Goal: Contribute content

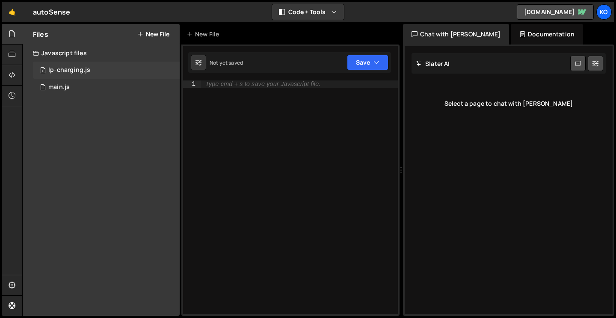
click at [62, 71] on div "lp-charging.js" at bounding box center [69, 70] width 42 height 8
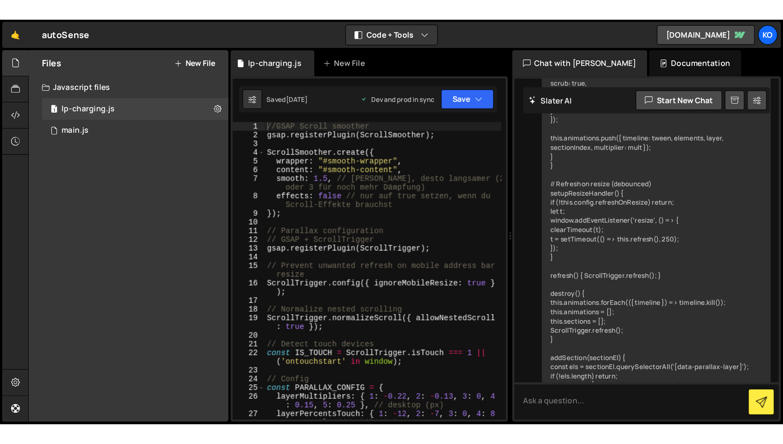
scroll to position [2340, 0]
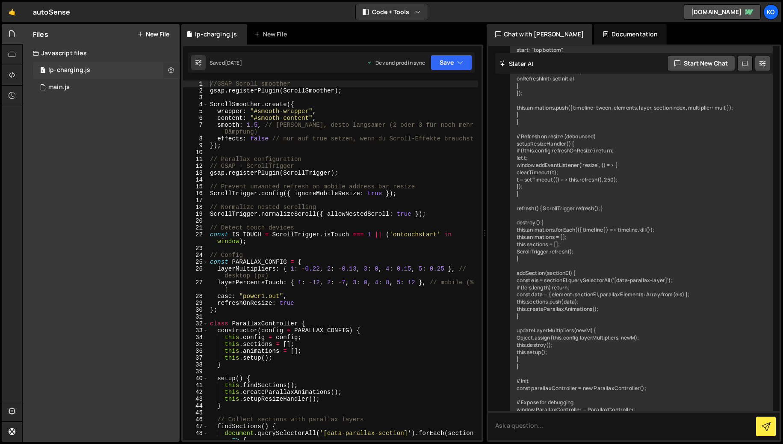
click at [173, 71] on icon at bounding box center [171, 70] width 6 height 8
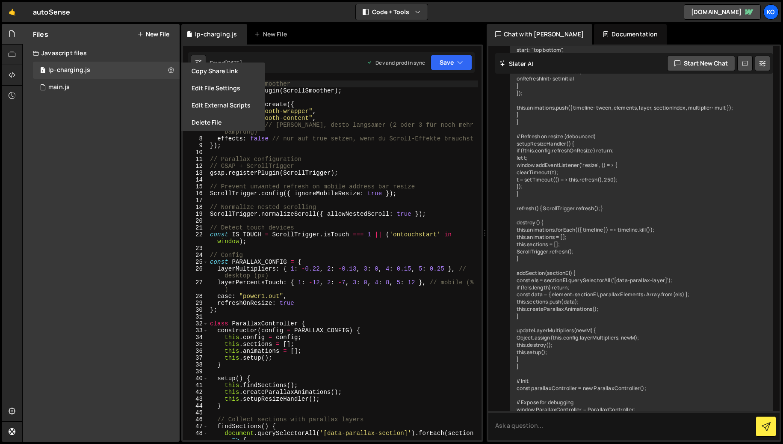
click at [107, 156] on div "Files New File Javascript files 1 lp-charging.js 0 1 main.js 0 CSS files Copy s…" at bounding box center [101, 233] width 157 height 418
click at [12, 95] on icon at bounding box center [12, 95] width 7 height 9
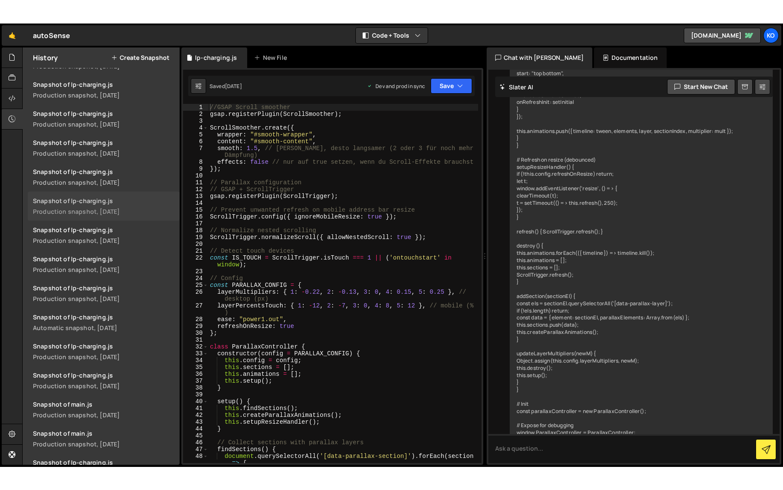
scroll to position [195, 0]
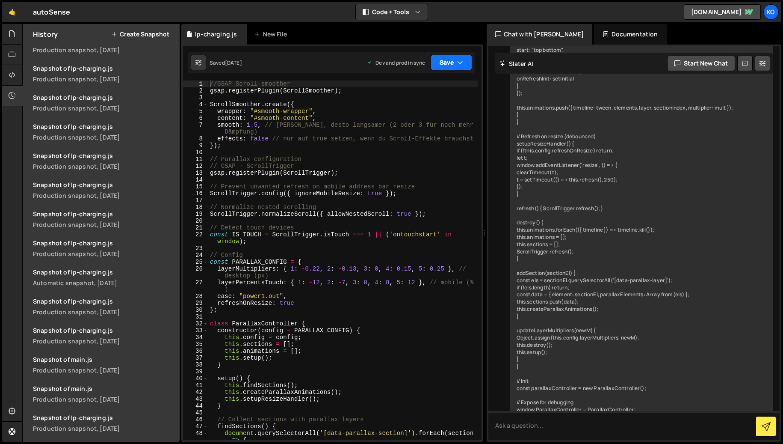
click at [461, 62] on icon "button" at bounding box center [460, 62] width 6 height 9
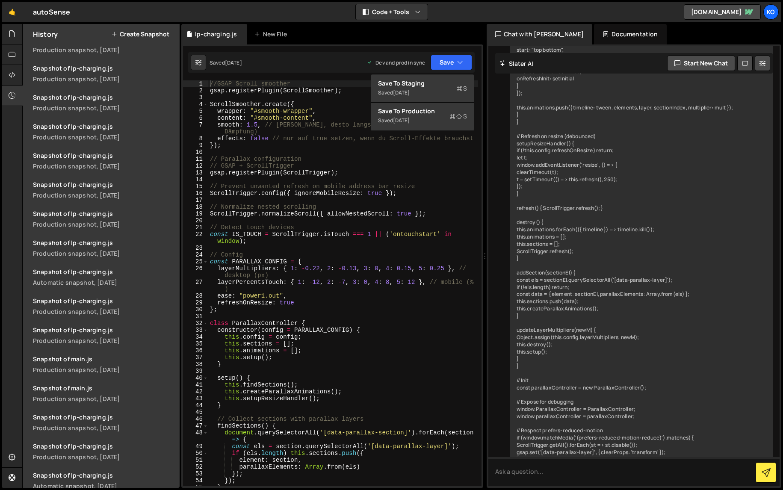
type textarea "gsap.registerPlugin(ScrollTrigger);"
click at [452, 172] on div "//GSAP Scroll smoother gsap . registerPlugin ( ScrollSmoother ) ; ScrollSmoothe…" at bounding box center [343, 290] width 270 height 420
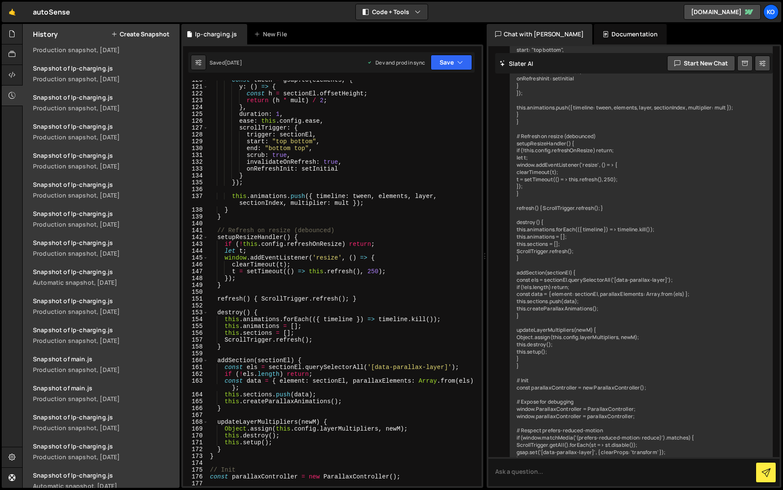
scroll to position [1142, 0]
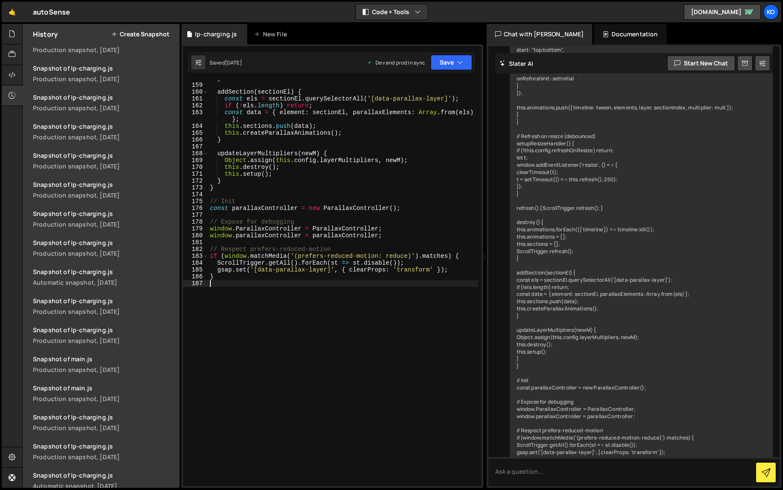
click at [229, 284] on div "} addSection ( sectionEl ) { const els = sectionEl . querySelectorAll ( '[data-…" at bounding box center [343, 285] width 270 height 420
